Goal: Find specific page/section: Find specific page/section

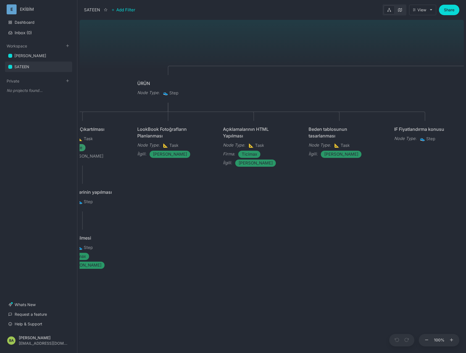
drag, startPoint x: 157, startPoint y: 241, endPoint x: 460, endPoint y: 197, distance: 305.7
click at [460, 197] on div "SATEEN ÜRÜN Node Type : 👟 Step Mağaza Yönetimi Node Type : 👟 Step Status : Done…" at bounding box center [271, 185] width 384 height 335
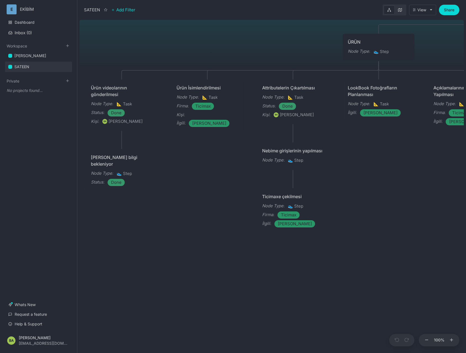
drag, startPoint x: 279, startPoint y: 218, endPoint x: 482, endPoint y: 179, distance: 207.2
click at [463, 179] on div "SATEEN ÜRÜN Node Type : 👟 Step Mağaza Yönetimi Node Type : 👟 Step Status : Done…" at bounding box center [271, 185] width 384 height 335
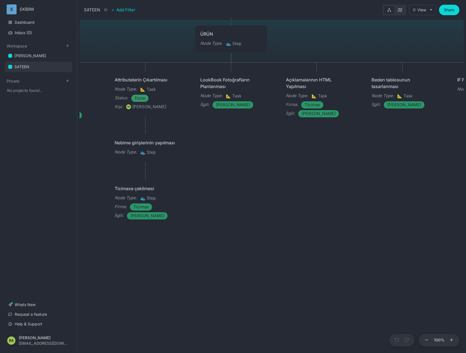
drag, startPoint x: 386, startPoint y: 188, endPoint x: 132, endPoint y: 185, distance: 253.9
click at [96, 186] on div "SATEEN ÜRÜN Node Type : 👟 Step Mağaza Yönetimi Node Type : 👟 Step Status : Done…" at bounding box center [271, 185] width 384 height 335
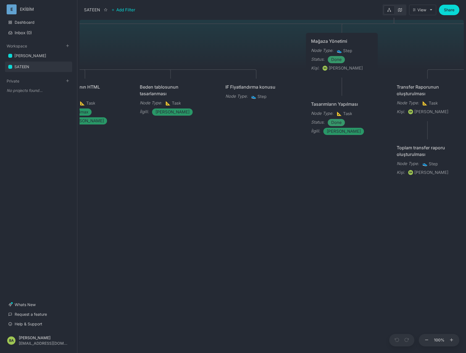
drag, startPoint x: 300, startPoint y: 198, endPoint x: 155, endPoint y: 207, distance: 145.4
click at [150, 203] on div "SATEEN ÜRÜN Node Type : 👟 Step Mağaza Yönetimi Node Type : 👟 Step Status : Done…" at bounding box center [271, 185] width 384 height 335
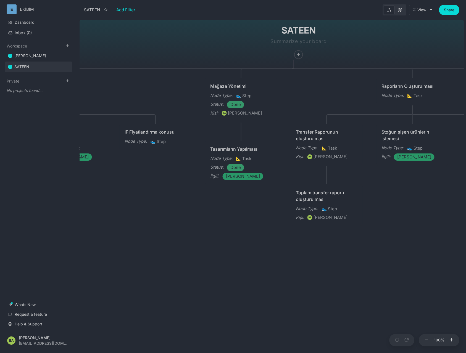
drag, startPoint x: 315, startPoint y: 193, endPoint x: 274, endPoint y: 239, distance: 61.7
click at [275, 239] on div "SATEEN ÜRÜN Node Type : 👟 Step Mağaza Yönetimi Node Type : 👟 Step Status : Done…" at bounding box center [271, 185] width 384 height 335
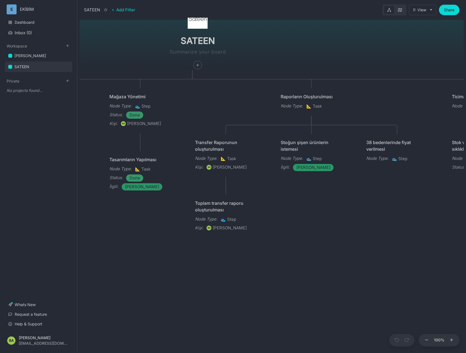
drag, startPoint x: 248, startPoint y: 222, endPoint x: 148, endPoint y: 225, distance: 99.9
click at [148, 225] on div "SATEEN ÜRÜN Node Type : 👟 Step Mağaza Yönetimi Node Type : 👟 Step Status : Done…" at bounding box center [271, 185] width 384 height 335
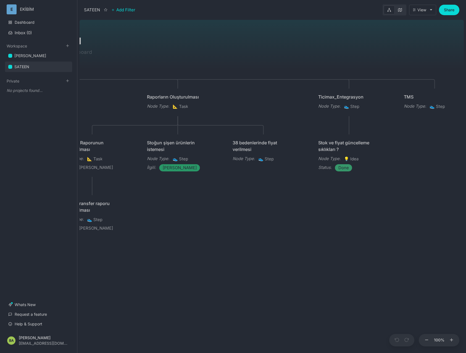
drag, startPoint x: 381, startPoint y: 227, endPoint x: 270, endPoint y: 225, distance: 110.1
click at [249, 228] on div "SATEEN ÜRÜN Node Type : 👟 Step Mağaza Yönetimi Node Type : 👟 Step Status : Done…" at bounding box center [271, 185] width 384 height 335
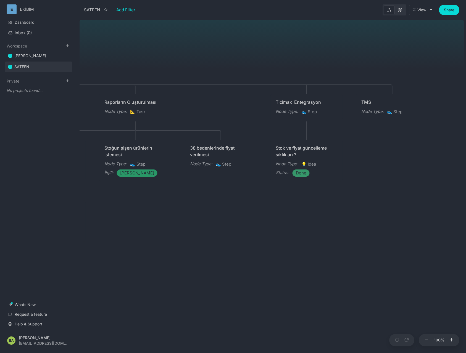
drag, startPoint x: 390, startPoint y: 231, endPoint x: 354, endPoint y: 237, distance: 36.6
click at [354, 237] on div "SATEEN ÜRÜN Node Type : 👟 Step Mağaza Yönetimi Node Type : 👟 Step Status : Done…" at bounding box center [271, 185] width 384 height 335
click at [397, 111] on span "👟 Step" at bounding box center [394, 112] width 15 height 7
click at [397, 110] on span "👟 Step" at bounding box center [394, 111] width 15 height 7
click at [394, 101] on div "TMS" at bounding box center [392, 102] width 62 height 7
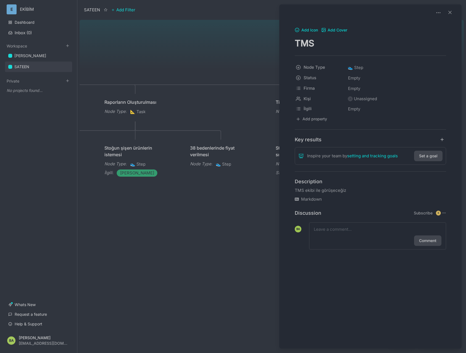
click at [233, 214] on div at bounding box center [233, 176] width 466 height 353
